Goal: Task Accomplishment & Management: Manage account settings

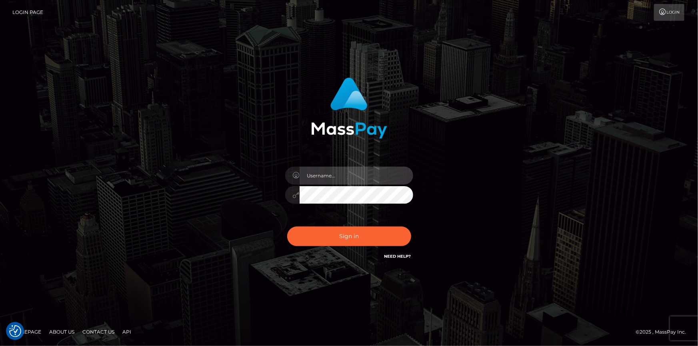
type input "dszikszai"
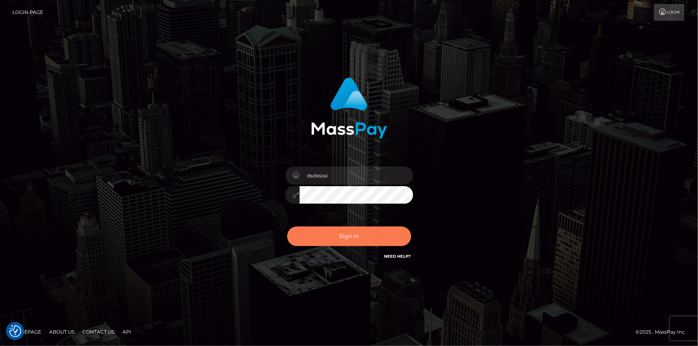
drag, startPoint x: 0, startPoint y: 0, endPoint x: 317, endPoint y: 233, distance: 393.6
click at [317, 233] on button "Sign in" at bounding box center [349, 237] width 124 height 20
type input "dszikszai"
click at [336, 236] on button "Sign in" at bounding box center [349, 237] width 124 height 20
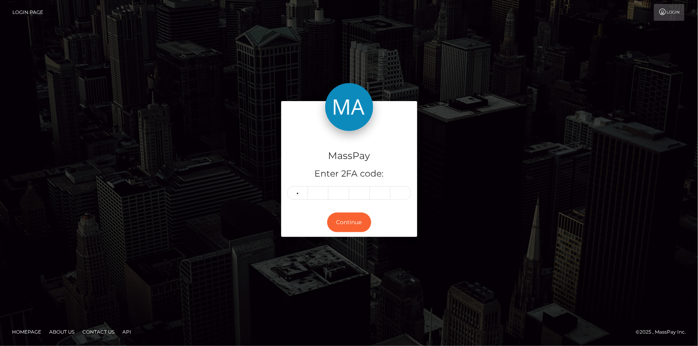
type input "2"
type input "5"
type input "9"
type input "2"
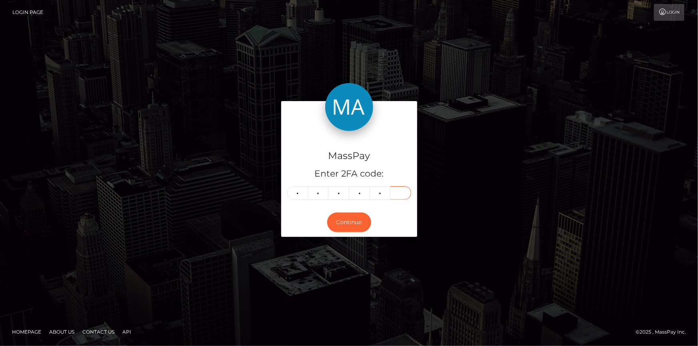
type input "3"
